Goal: Find specific page/section: Find specific page/section

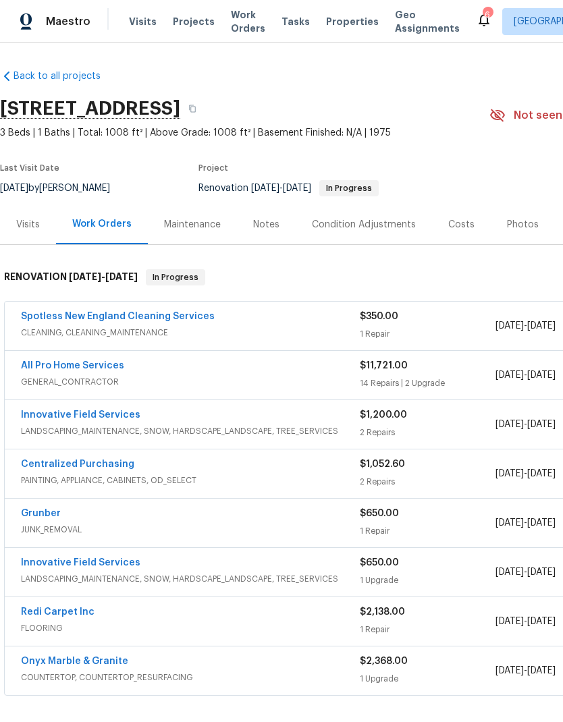
click at [333, 26] on span "Properties" at bounding box center [352, 21] width 53 height 13
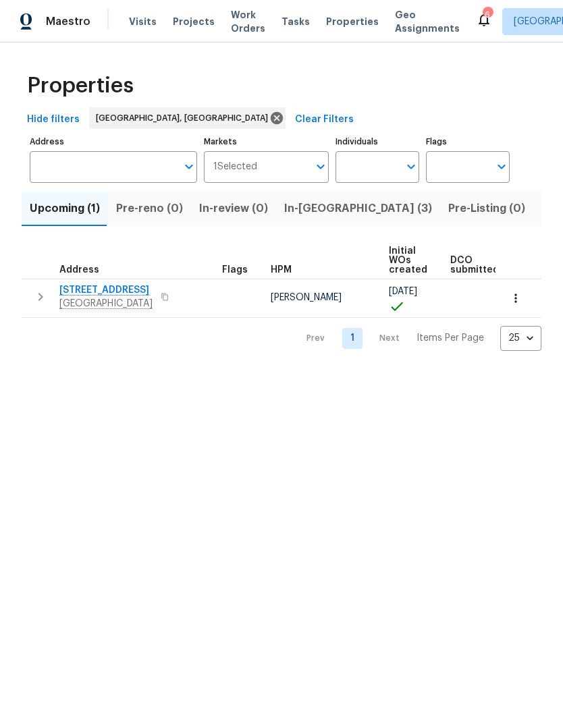
click at [108, 177] on input "Address" at bounding box center [103, 167] width 147 height 32
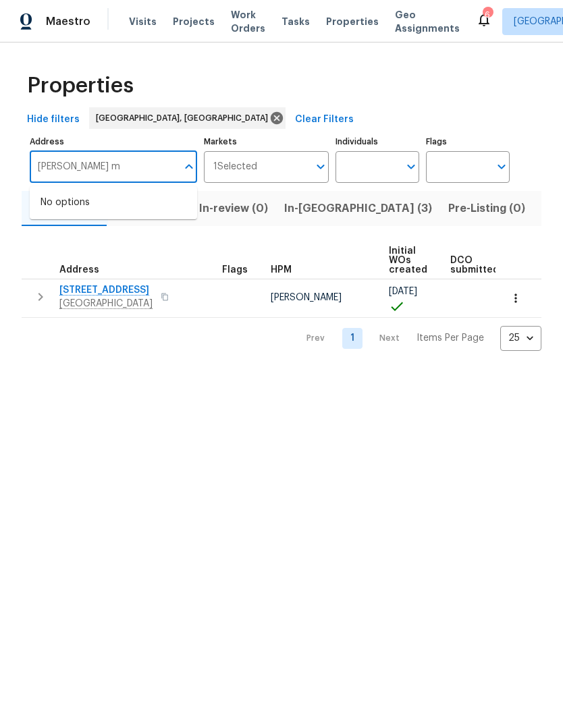
type input "Hudson ma"
